Goal: Check status: Check status

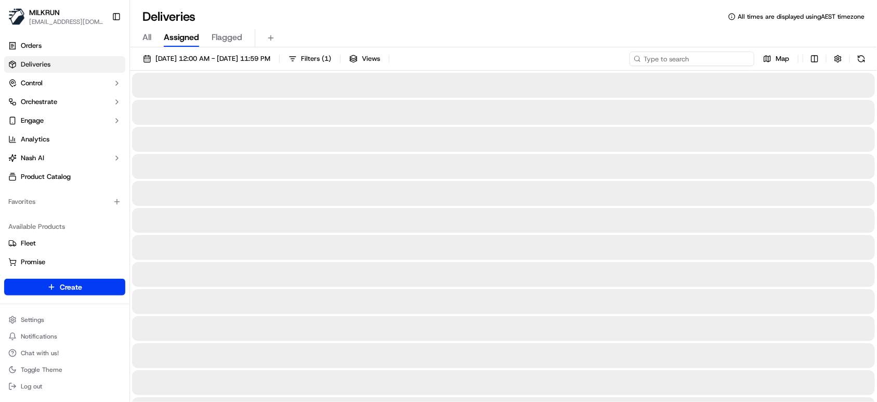
click at [714, 60] on input at bounding box center [692, 58] width 125 height 15
paste input "63352796-7b78-4ce3-afae-8527bf5611f5"
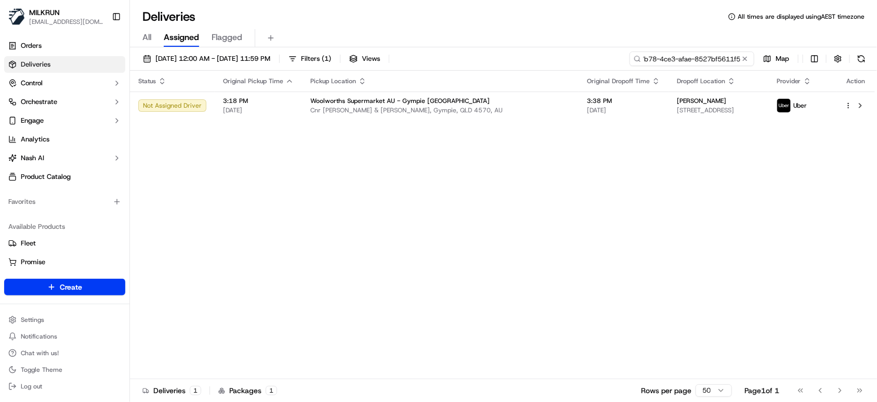
type input "63352796-7b78-4ce3-afae-8527bf5611f5"
click at [143, 38] on span "All" at bounding box center [147, 37] width 9 height 12
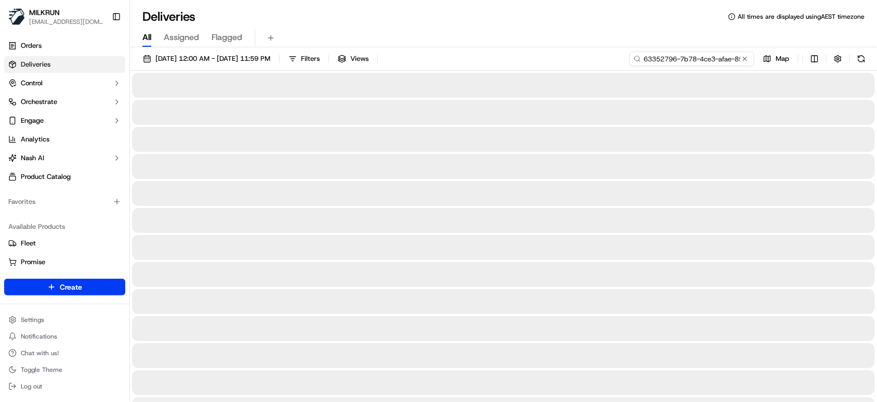
click at [708, 59] on input "63352796-7b78-4ce3-afae-8527bf5611f5" at bounding box center [692, 58] width 125 height 15
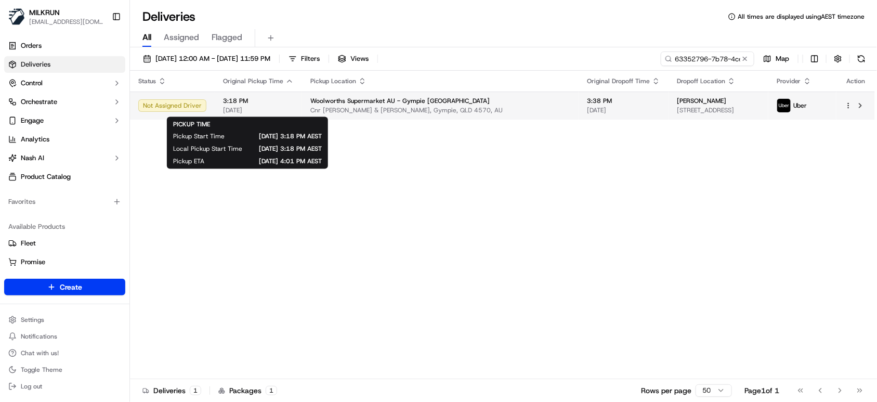
click at [285, 98] on span "3:18 PM" at bounding box center [258, 101] width 71 height 8
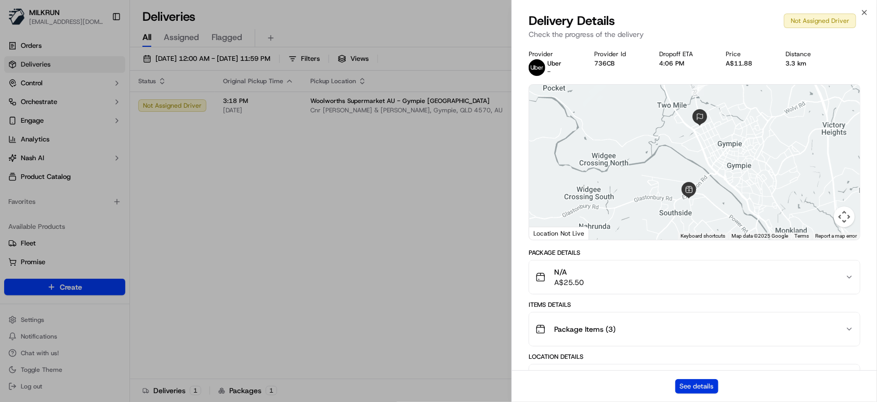
click at [694, 386] on button "See details" at bounding box center [697, 386] width 43 height 15
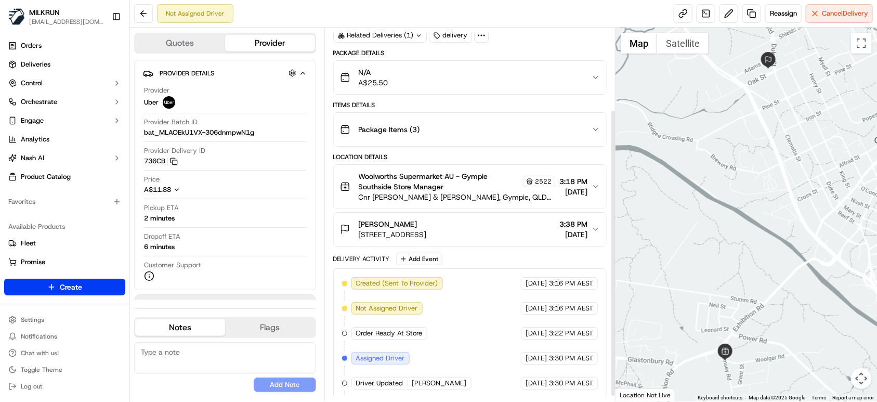
scroll to position [113, 0]
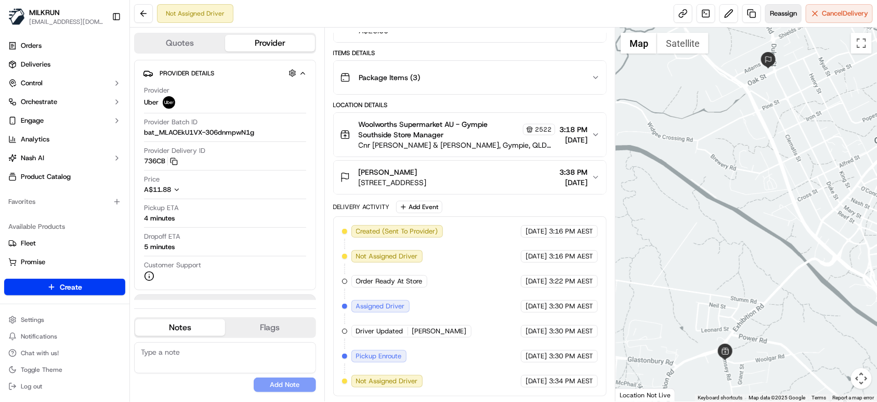
click at [782, 21] on button "Reassign" at bounding box center [784, 13] width 36 height 19
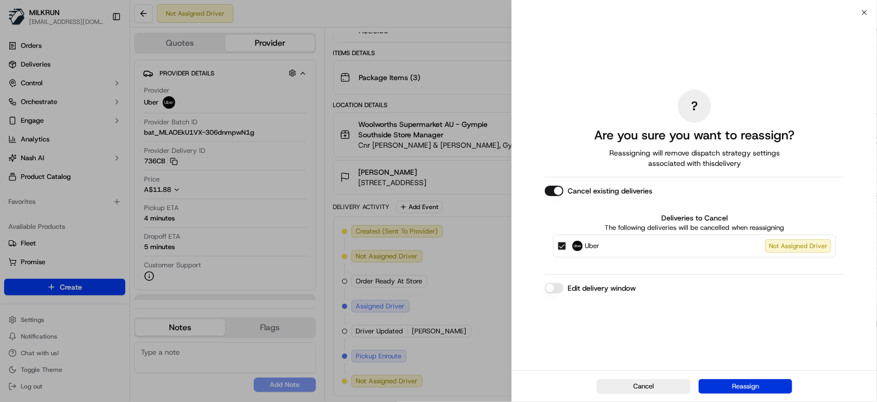
click at [754, 382] on button "Reassign" at bounding box center [746, 386] width 94 height 15
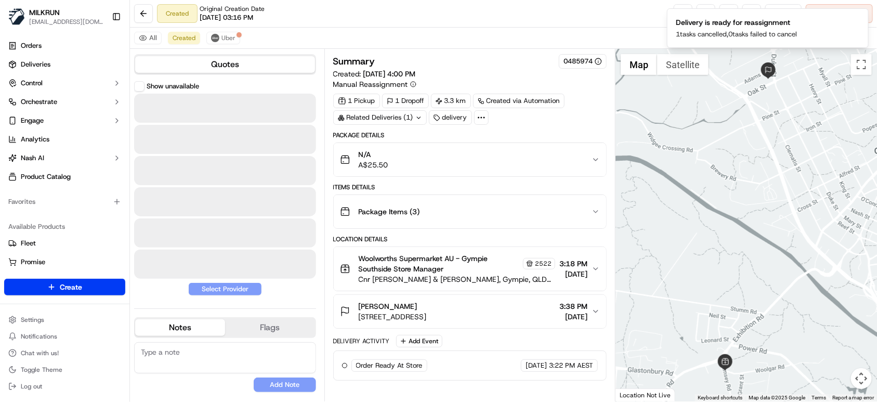
scroll to position [0, 0]
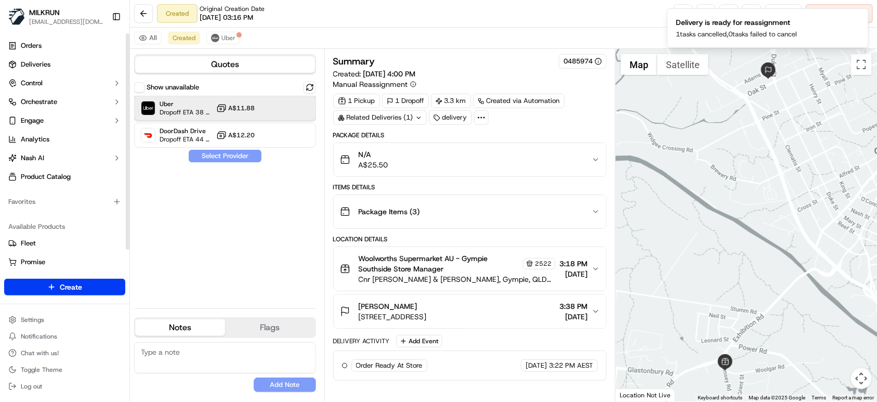
click at [202, 102] on span "Uber" at bounding box center [186, 104] width 53 height 8
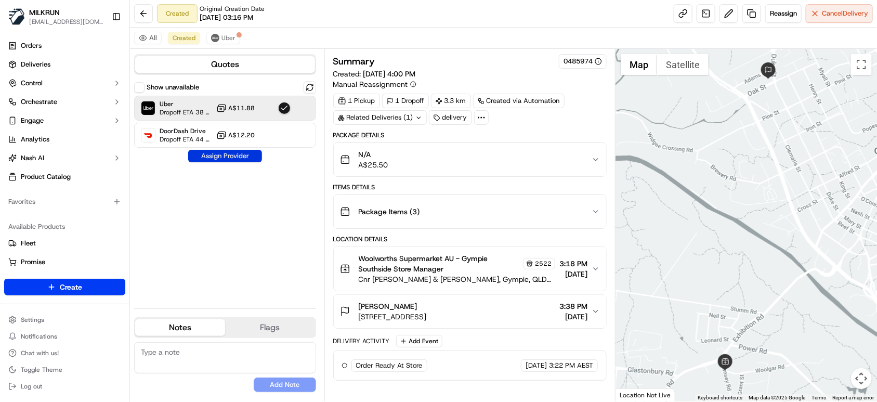
click at [240, 159] on button "Assign Provider" at bounding box center [225, 156] width 74 height 12
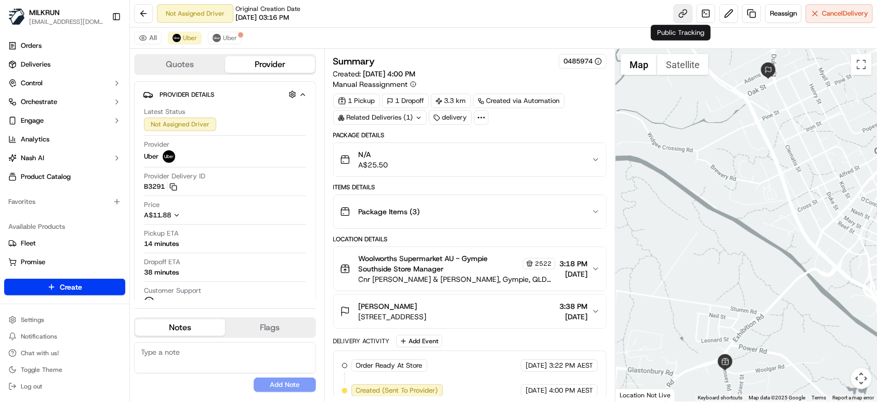
click at [679, 17] on link at bounding box center [683, 13] width 19 height 19
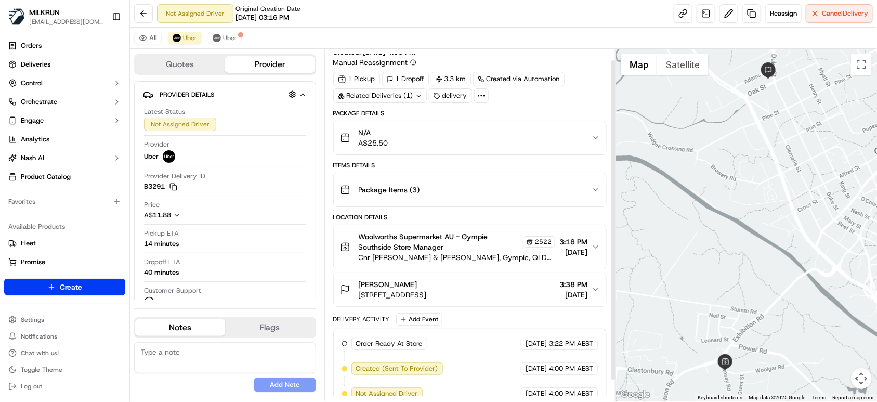
scroll to position [34, 0]
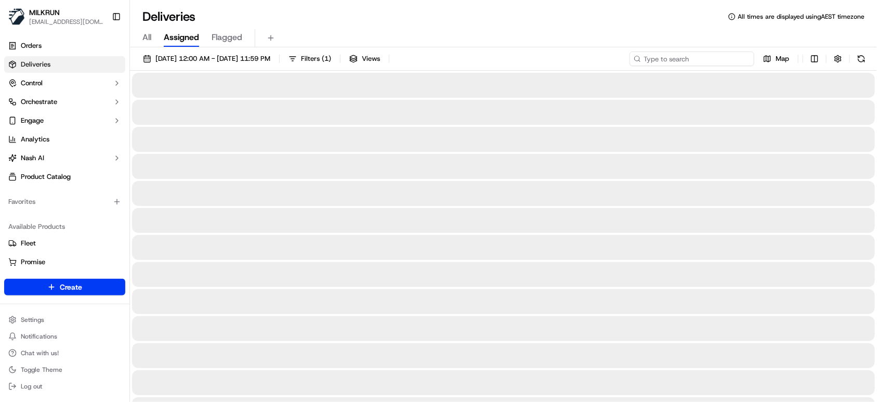
click at [685, 59] on input at bounding box center [692, 58] width 125 height 15
paste input "8ad4e082-0074-4a65-b87e-5322fd1ca842"
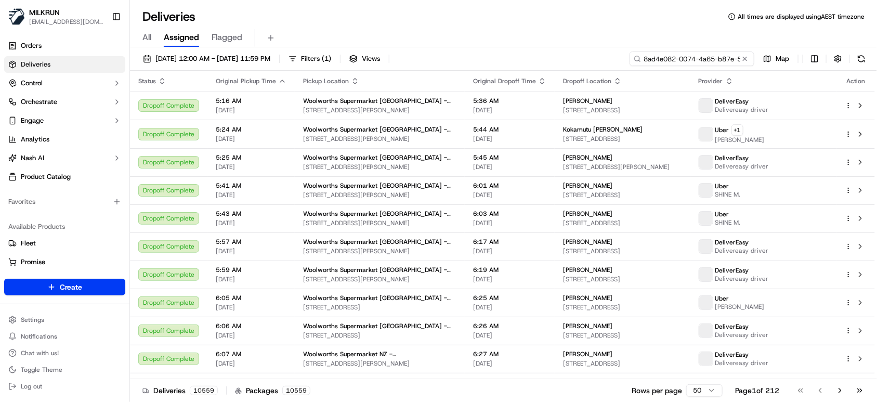
scroll to position [0, 50]
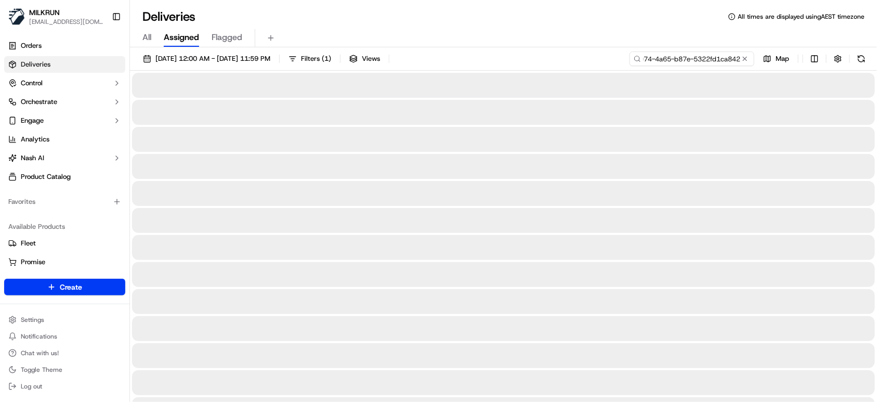
type input "8ad4e082-0074-4a65-b87e-5322fd1ca842"
click at [150, 40] on span "All" at bounding box center [147, 37] width 9 height 12
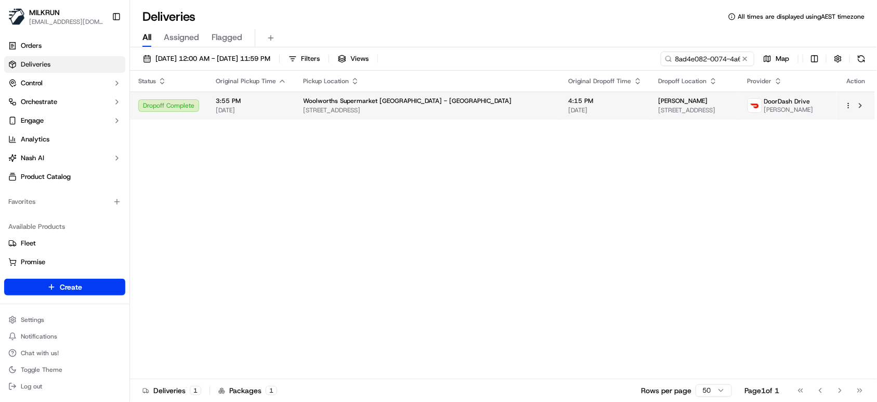
click at [257, 111] on span "[DATE]" at bounding box center [251, 110] width 71 height 8
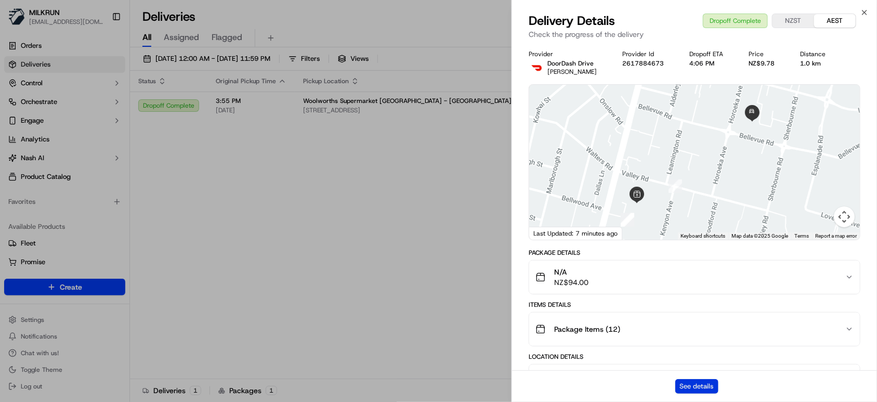
click at [691, 383] on button "See details" at bounding box center [697, 386] width 43 height 15
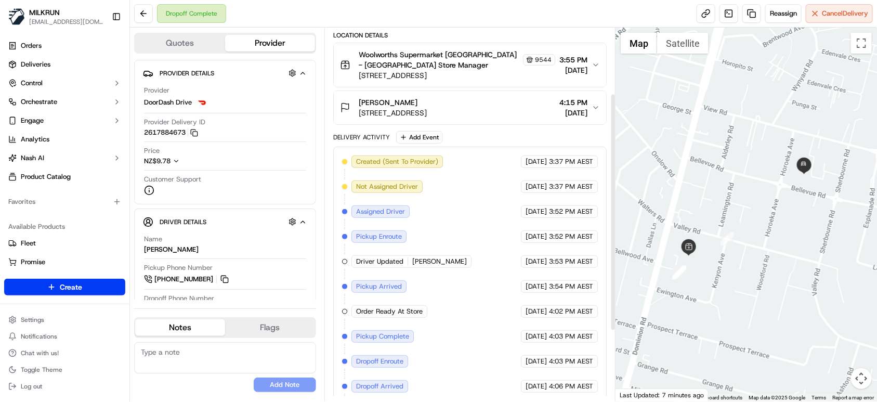
scroll to position [213, 0]
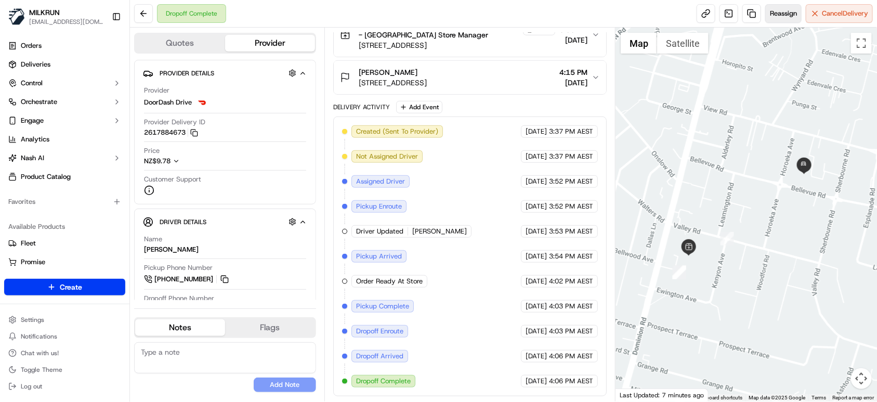
click at [784, 9] on span "Reassign" at bounding box center [783, 13] width 27 height 9
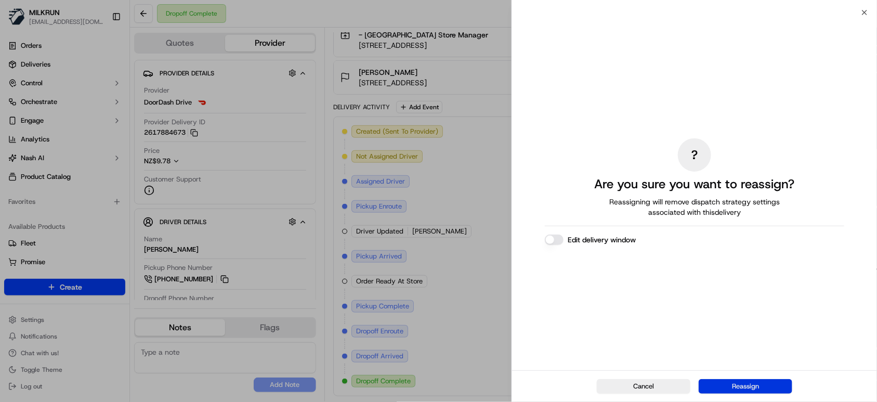
click at [753, 387] on button "Reassign" at bounding box center [746, 386] width 94 height 15
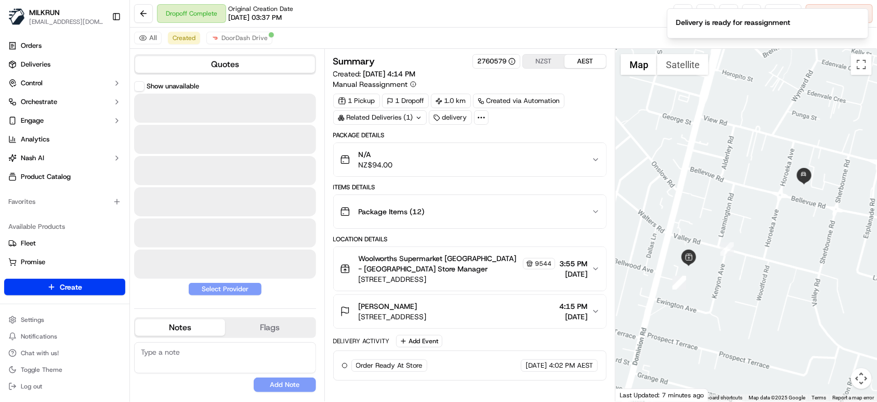
scroll to position [0, 0]
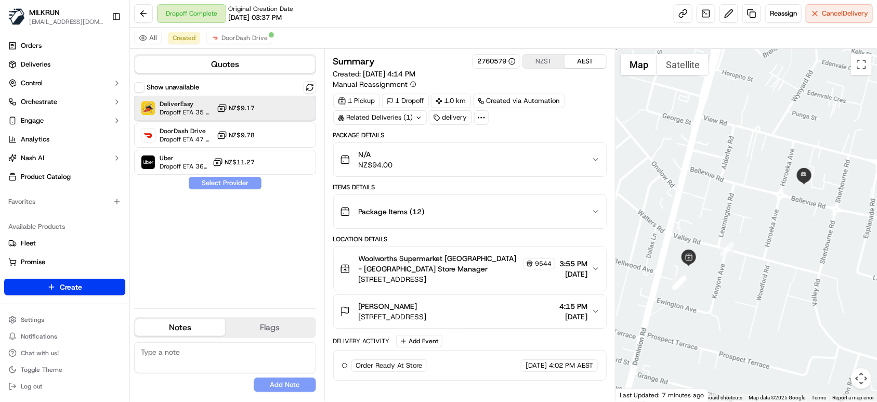
click at [257, 112] on div "DeliverEasy Dropoff ETA 35 minutes NZ$9.17" at bounding box center [225, 108] width 182 height 25
click at [233, 185] on button "Assign Provider" at bounding box center [225, 183] width 74 height 12
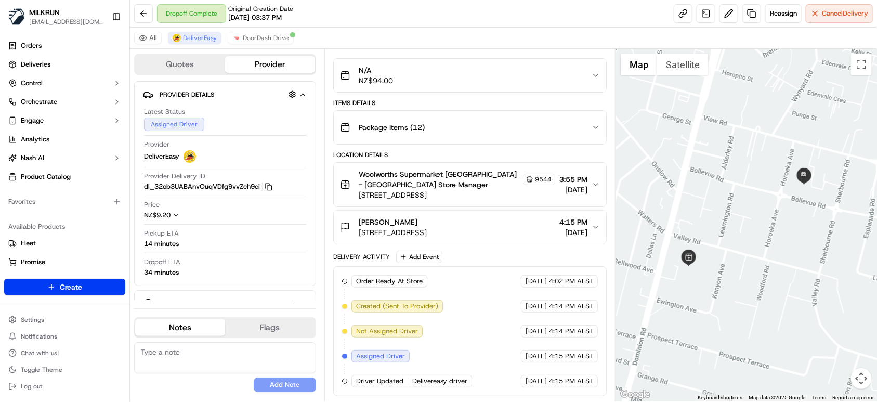
scroll to position [19, 0]
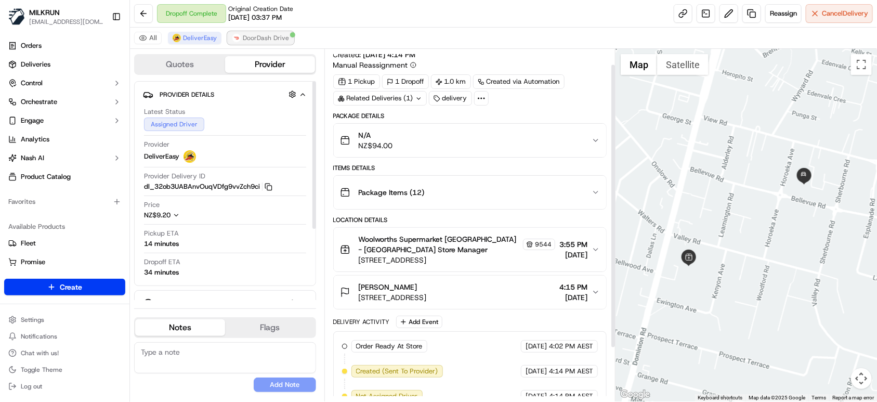
click at [268, 34] on span "DoorDash Drive" at bounding box center [266, 38] width 46 height 8
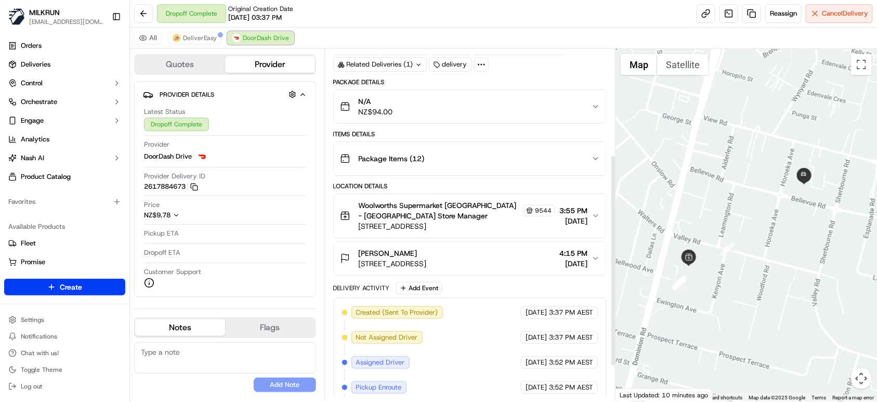
scroll to position [0, 0]
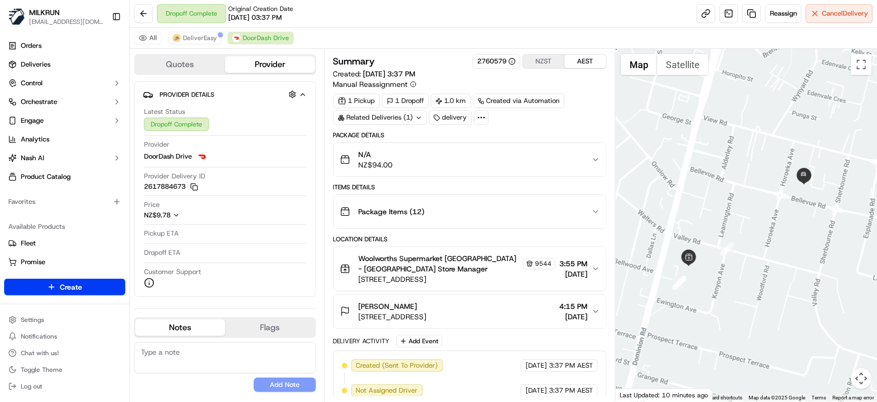
click at [546, 58] on button "NZST" at bounding box center [544, 62] width 42 height 14
click at [189, 38] on span "DeliverEasy" at bounding box center [200, 38] width 34 height 8
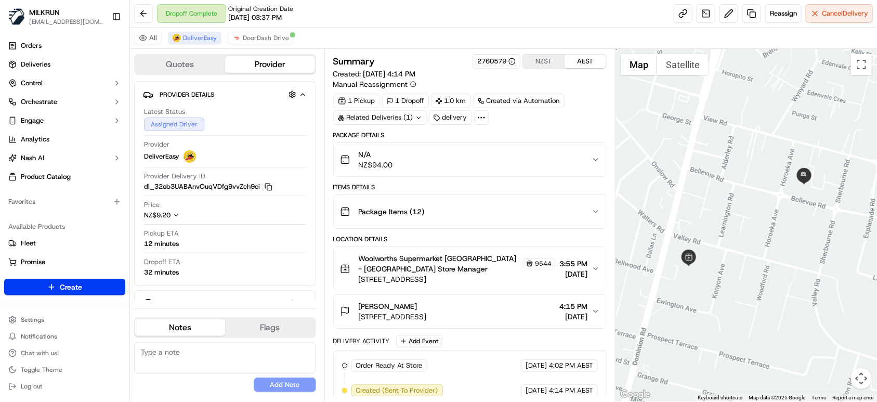
click at [584, 62] on button "AEST" at bounding box center [586, 62] width 42 height 14
click at [546, 60] on button "NZST" at bounding box center [544, 62] width 42 height 14
click at [265, 41] on span "DoorDash Drive" at bounding box center [266, 38] width 46 height 8
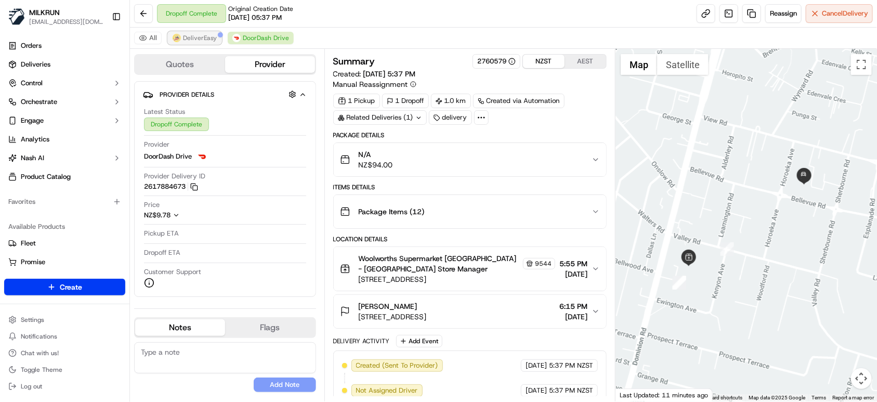
click at [197, 36] on span "DeliverEasy" at bounding box center [200, 38] width 34 height 8
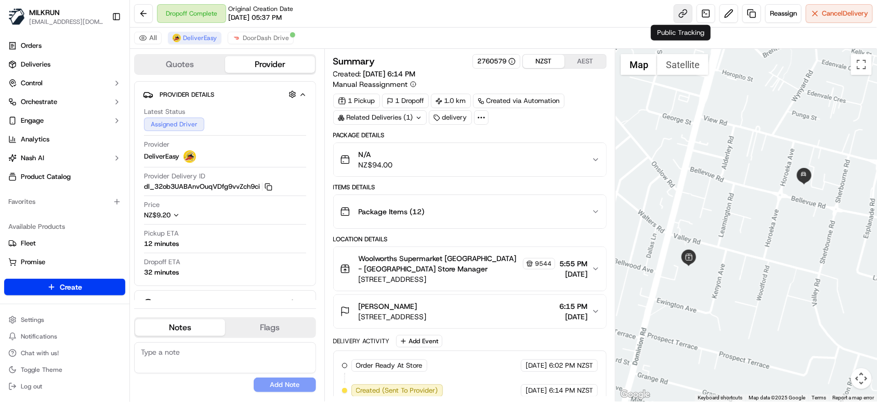
click at [681, 15] on link at bounding box center [683, 13] width 19 height 19
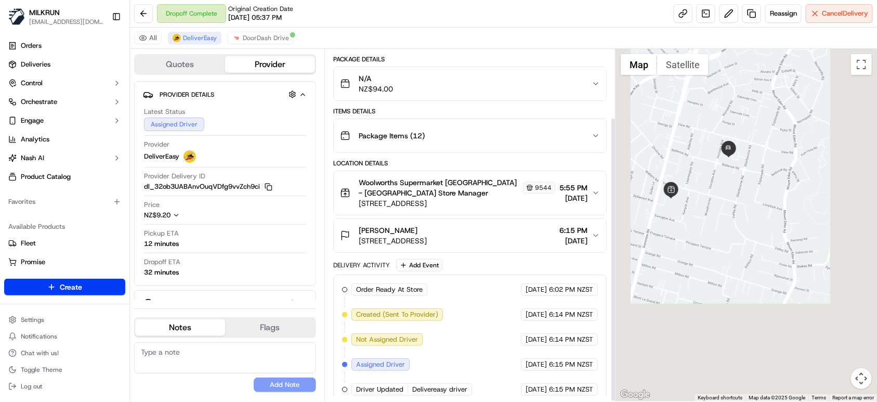
scroll to position [84, 0]
